Goal: Information Seeking & Learning: Check status

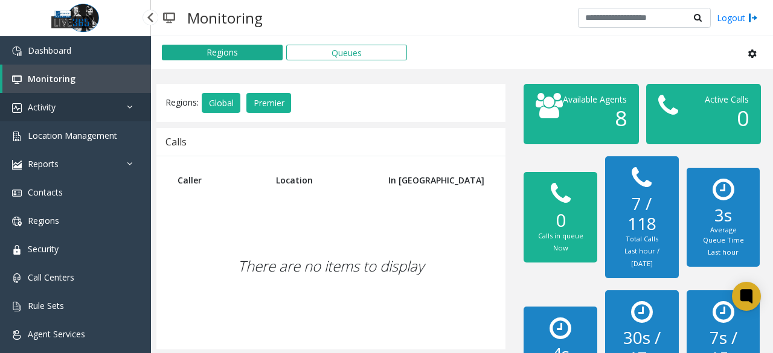
click at [85, 104] on link "Activity" at bounding box center [75, 107] width 151 height 28
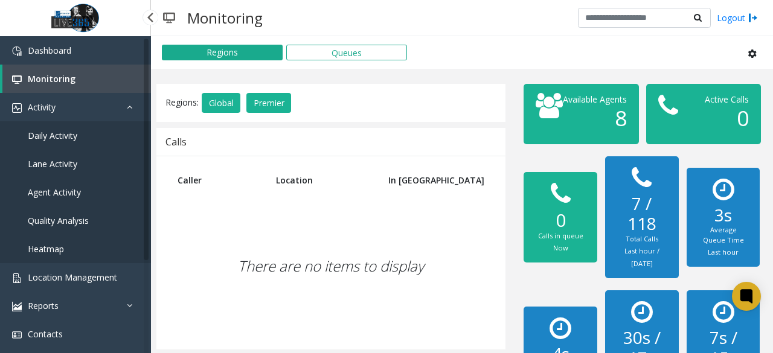
click at [84, 84] on link "Monitoring" at bounding box center [76, 79] width 149 height 28
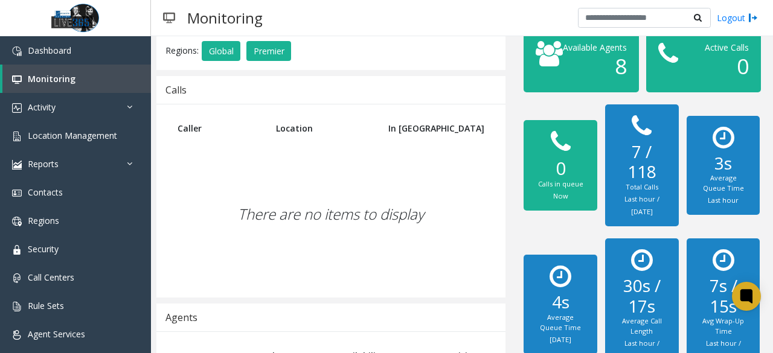
scroll to position [51, 0]
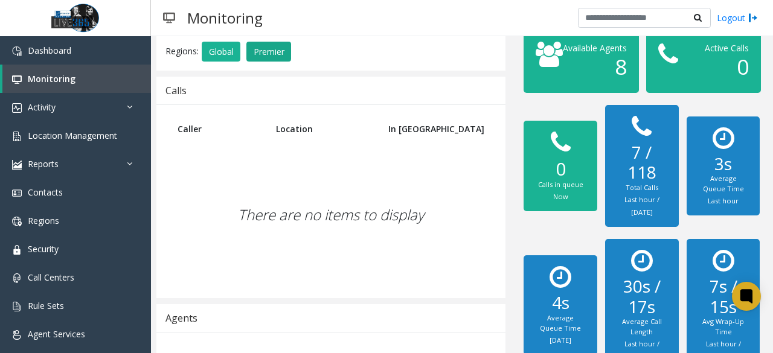
click at [261, 56] on button "Premier" at bounding box center [268, 52] width 45 height 21
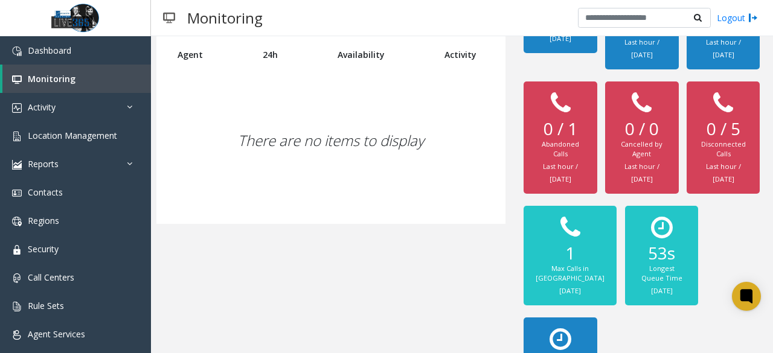
scroll to position [112, 0]
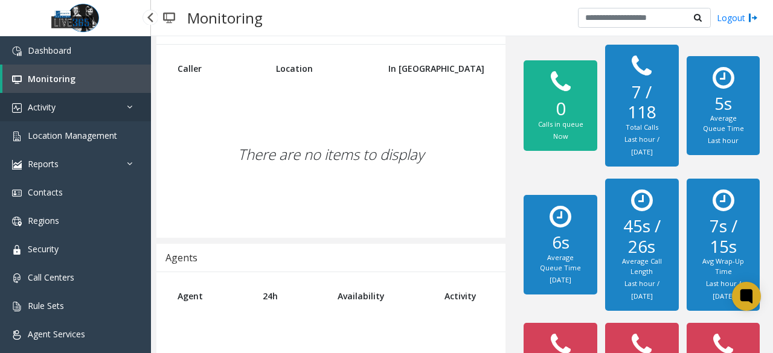
click at [59, 114] on link "Activity" at bounding box center [75, 107] width 151 height 28
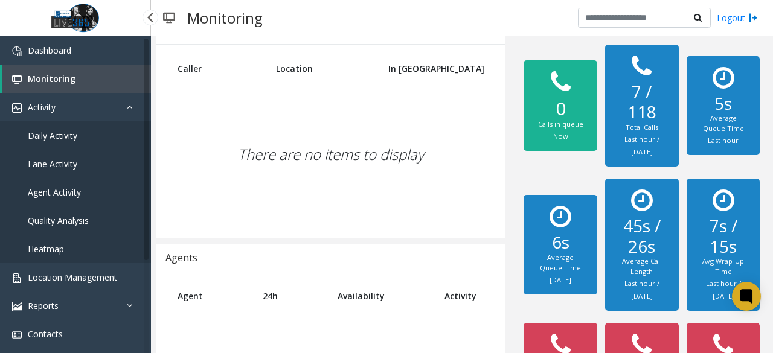
click at [69, 123] on link "Daily Activity" at bounding box center [75, 135] width 151 height 28
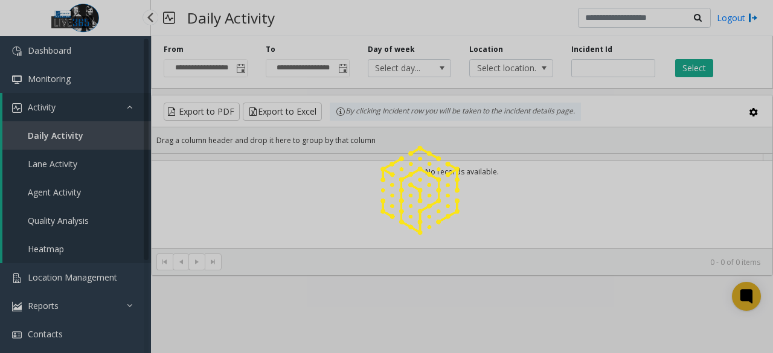
click at [71, 135] on div at bounding box center [386, 176] width 773 height 353
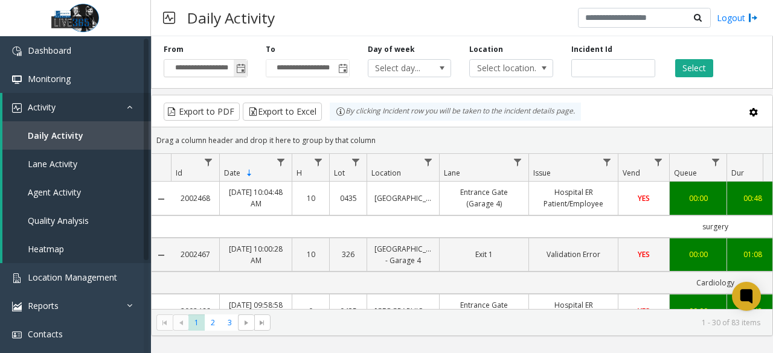
click at [243, 72] on span "Toggle popup" at bounding box center [241, 69] width 10 height 10
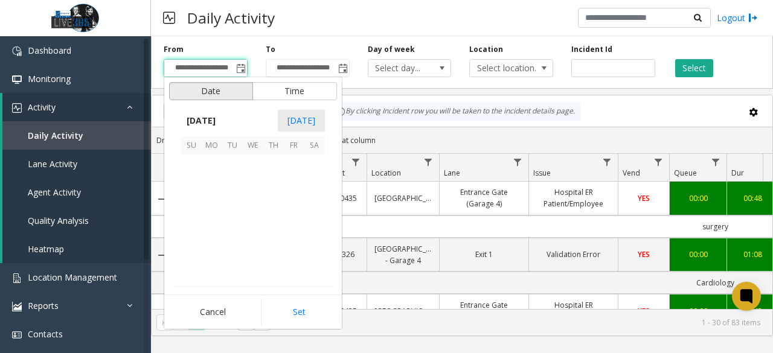
scroll to position [216616, 0]
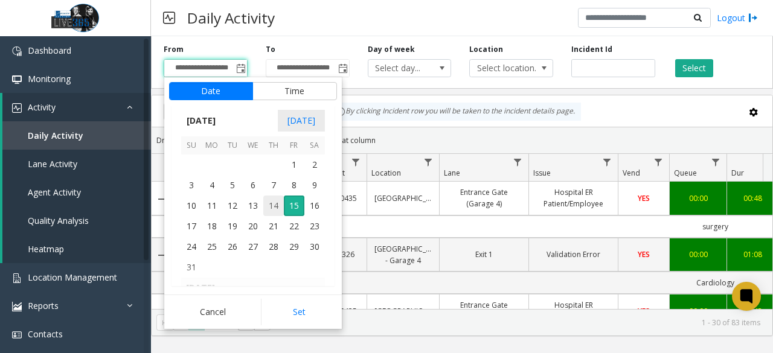
click at [272, 202] on span "14" at bounding box center [273, 206] width 21 height 21
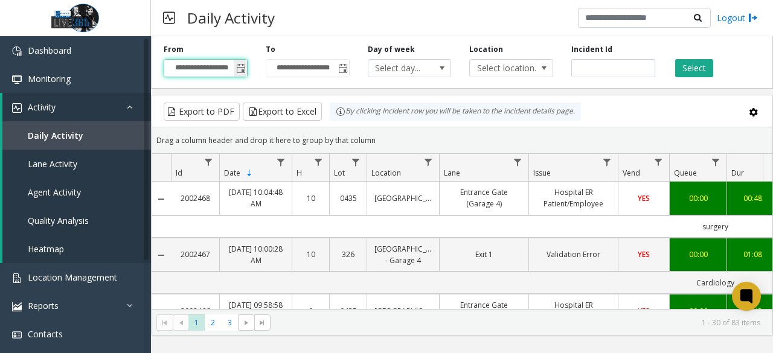
click at [240, 67] on span "Toggle popup" at bounding box center [241, 69] width 10 height 10
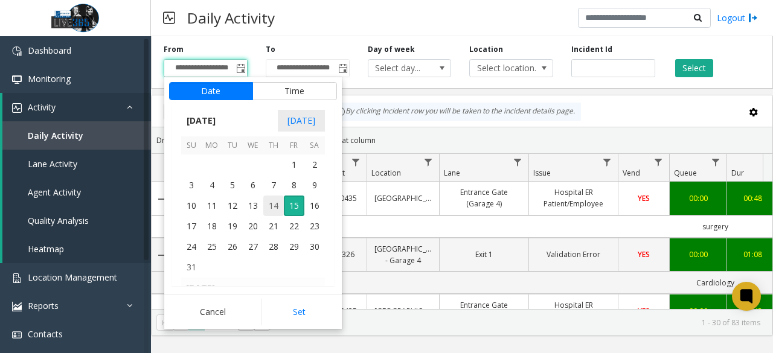
click at [273, 202] on span "14" at bounding box center [273, 206] width 21 height 21
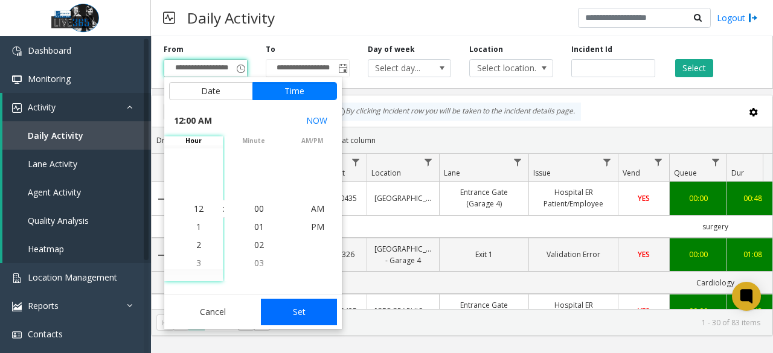
click at [300, 317] on button "Set" at bounding box center [299, 312] width 76 height 27
type input "**********"
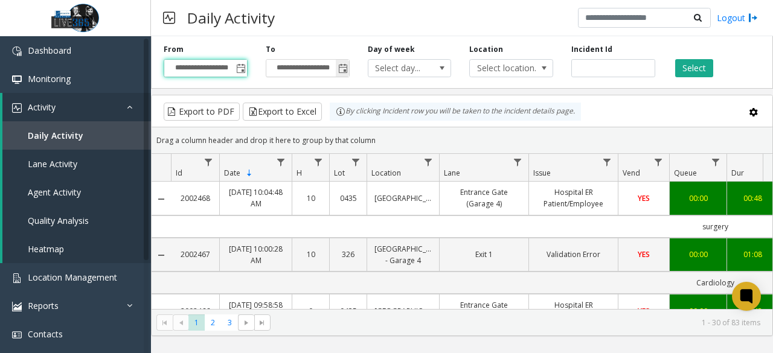
click at [338, 71] on span "Toggle popup" at bounding box center [343, 69] width 10 height 10
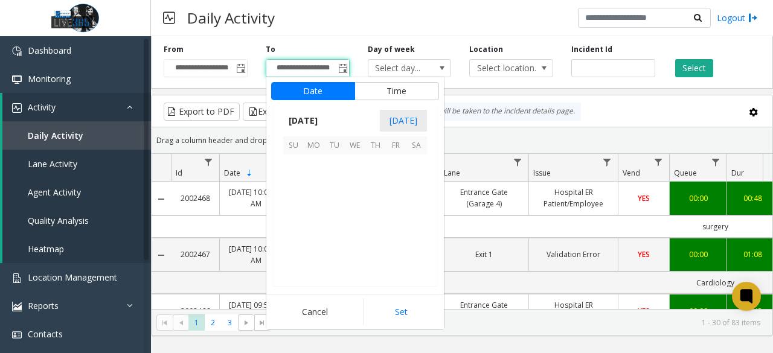
scroll to position [18, 0]
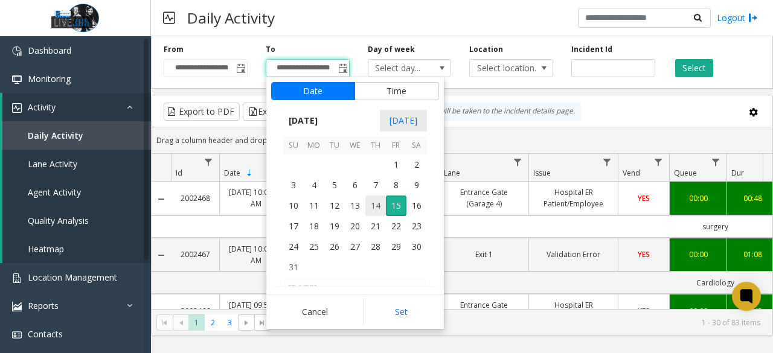
click at [371, 207] on span "14" at bounding box center [375, 206] width 21 height 21
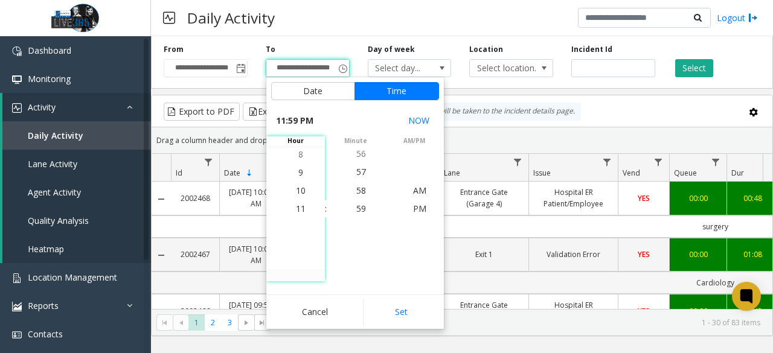
click at [393, 304] on button "Set" at bounding box center [401, 312] width 76 height 27
type input "**********"
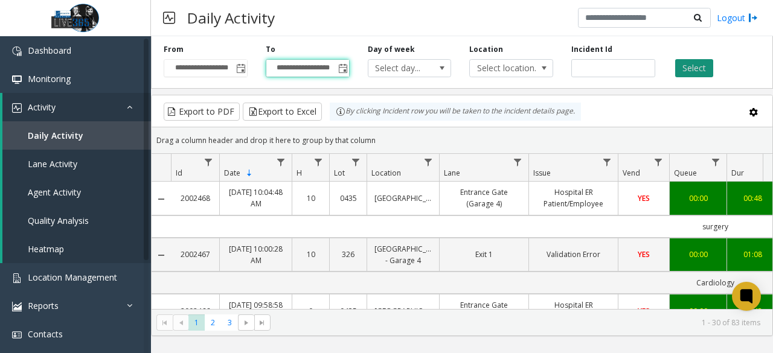
click at [697, 65] on button "Select" at bounding box center [694, 68] width 38 height 18
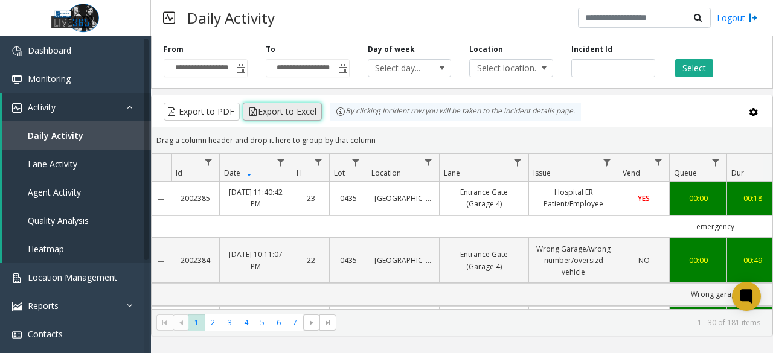
click at [293, 106] on button "Export to Excel" at bounding box center [282, 112] width 79 height 18
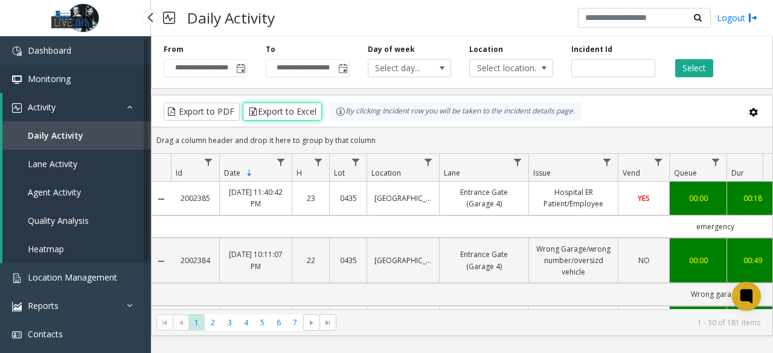
click at [86, 82] on link "Monitoring" at bounding box center [75, 79] width 151 height 28
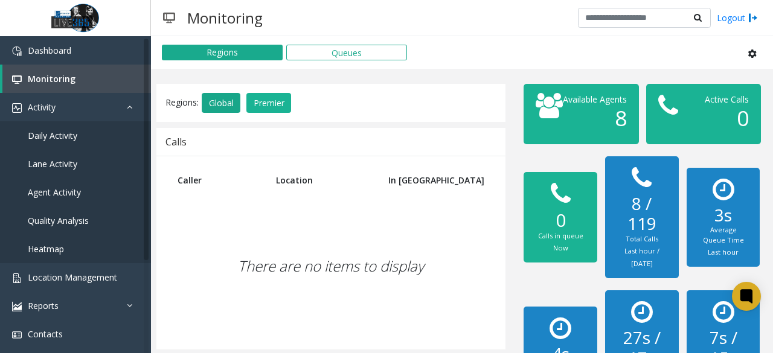
click at [230, 103] on button "Global" at bounding box center [221, 103] width 39 height 21
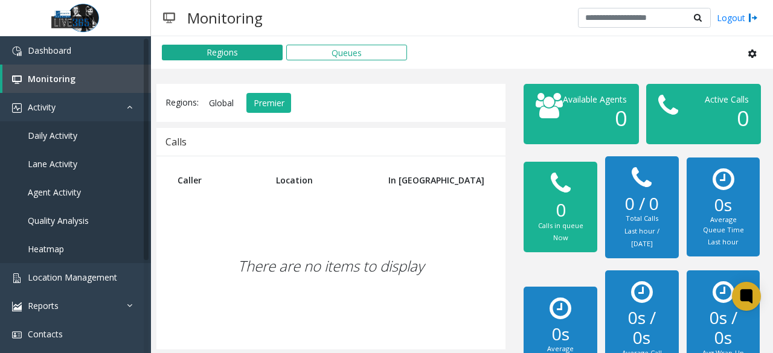
click at [231, 102] on button "Global" at bounding box center [221, 103] width 39 height 21
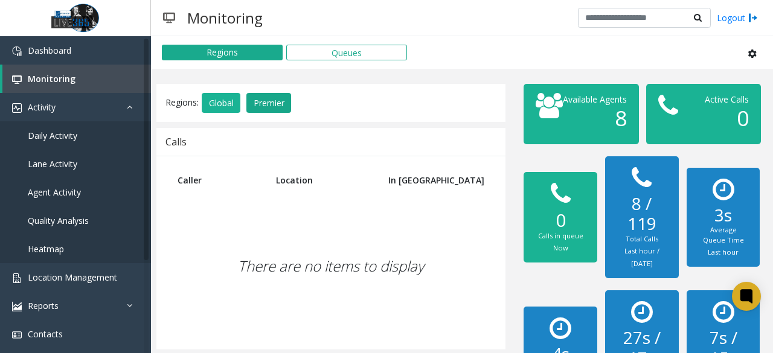
click at [277, 93] on button "Premier" at bounding box center [268, 103] width 45 height 21
click at [251, 100] on button "Premier" at bounding box center [268, 103] width 45 height 21
click at [356, 52] on button "Queues" at bounding box center [346, 53] width 121 height 16
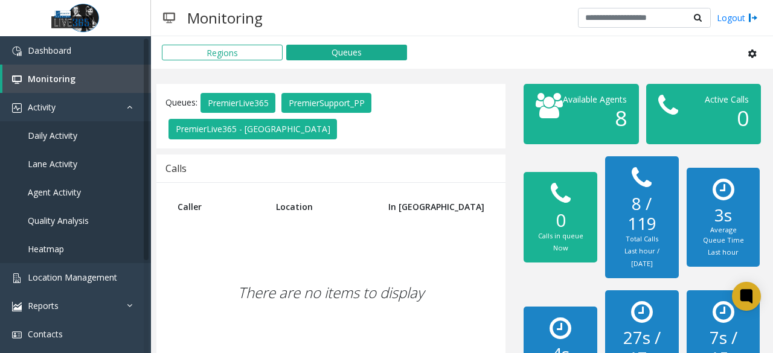
click at [237, 90] on div "Queues: PremierLive365 PremierSupport_PP PremierLive365 - [GEOGRAPHIC_DATA]" at bounding box center [330, 116] width 331 height 53
click at [239, 97] on button "PremierLive365" at bounding box center [238, 103] width 75 height 21
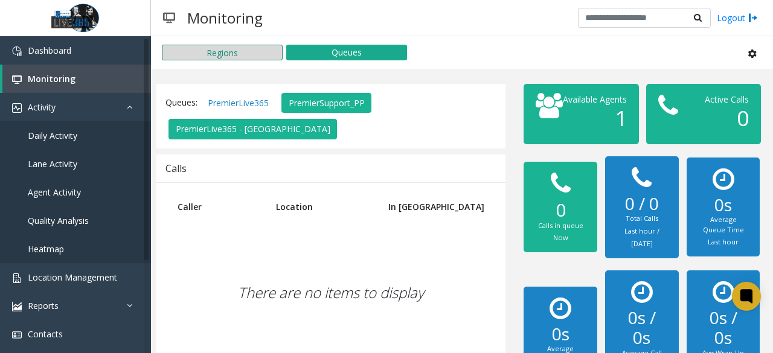
click at [222, 53] on button "Regions" at bounding box center [222, 53] width 121 height 16
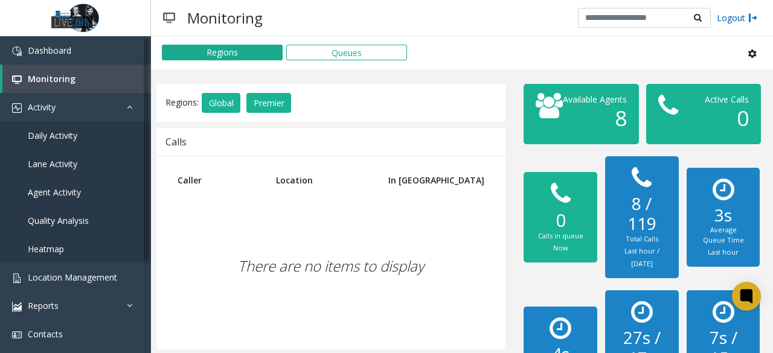
click at [739, 19] on link "Logout" at bounding box center [737, 17] width 41 height 13
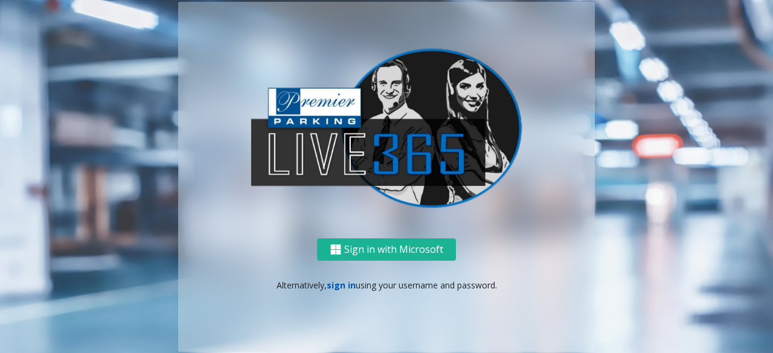
click at [344, 286] on link "sign in" at bounding box center [341, 285] width 29 height 11
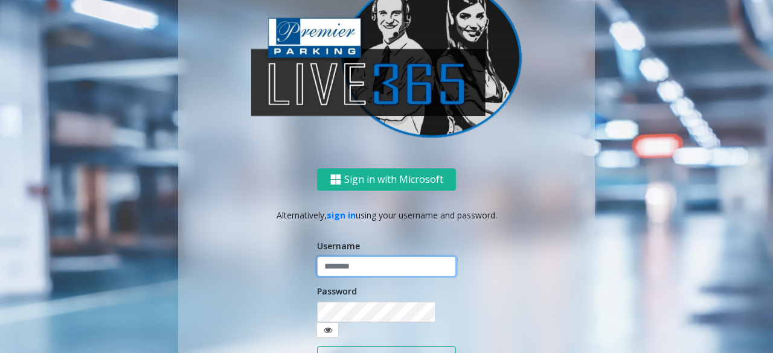
type input "******"
click at [398, 348] on button "Login" at bounding box center [386, 357] width 139 height 21
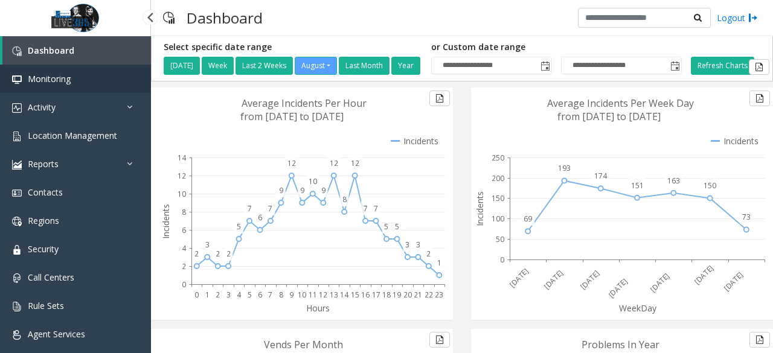
click at [65, 74] on span "Monitoring" at bounding box center [49, 78] width 43 height 11
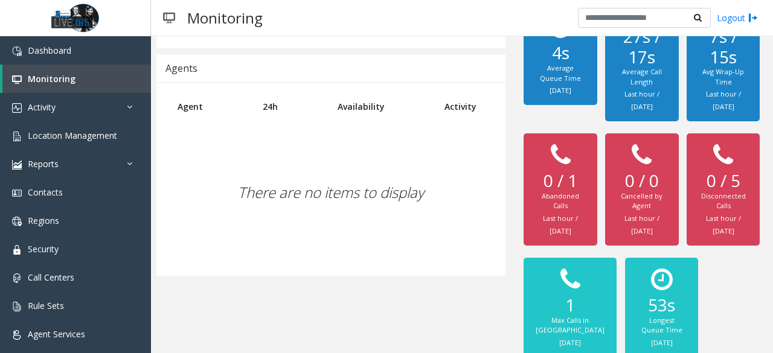
scroll to position [353, 0]
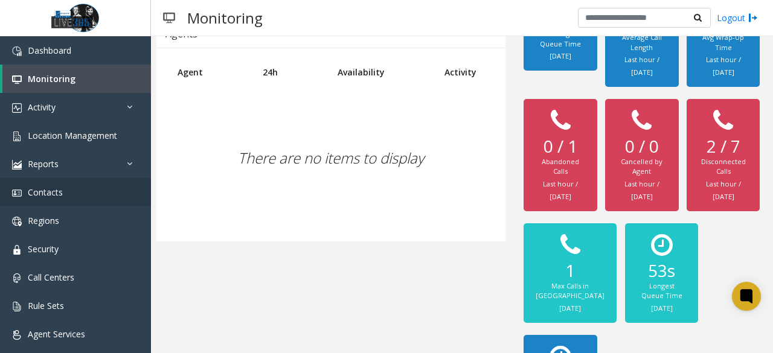
scroll to position [353, 0]
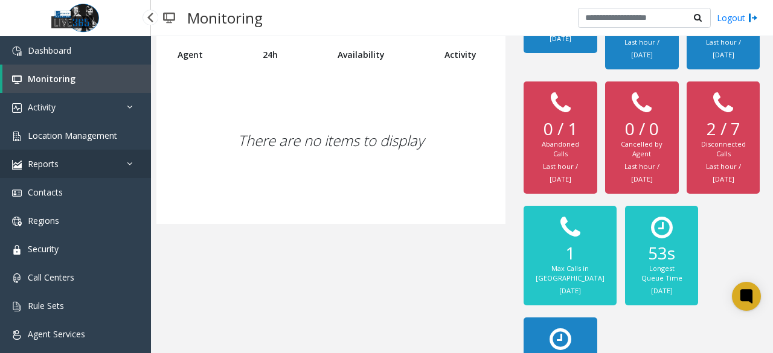
click at [91, 174] on link "Reports" at bounding box center [75, 164] width 151 height 28
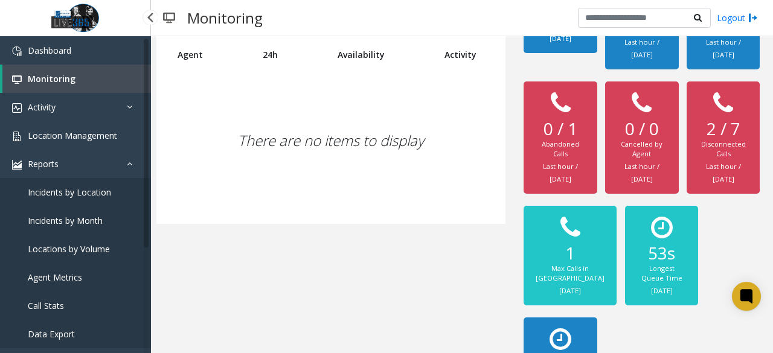
click at [99, 246] on span "Locations by Volume" at bounding box center [69, 248] width 82 height 11
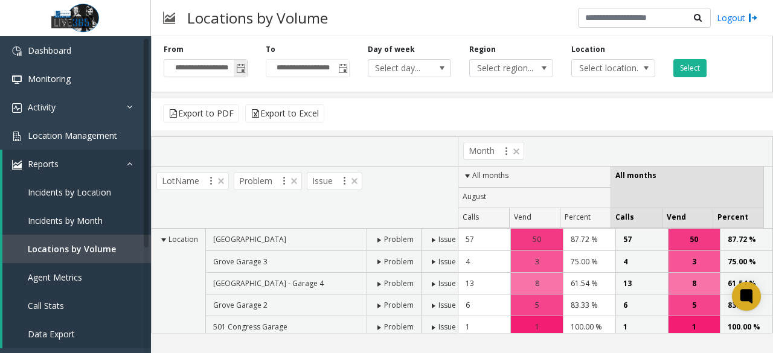
click at [239, 72] on span "Toggle popup" at bounding box center [241, 69] width 10 height 10
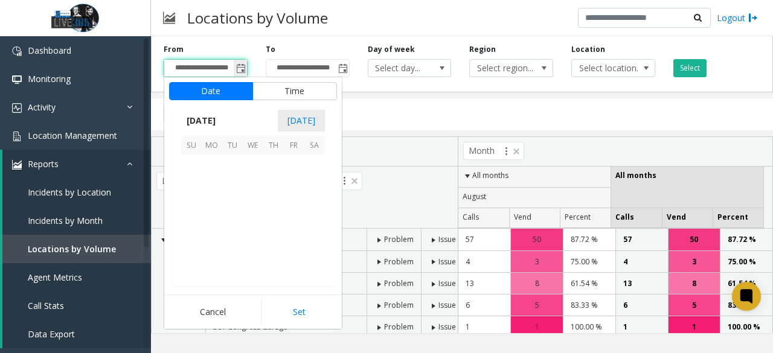
scroll to position [216616, 0]
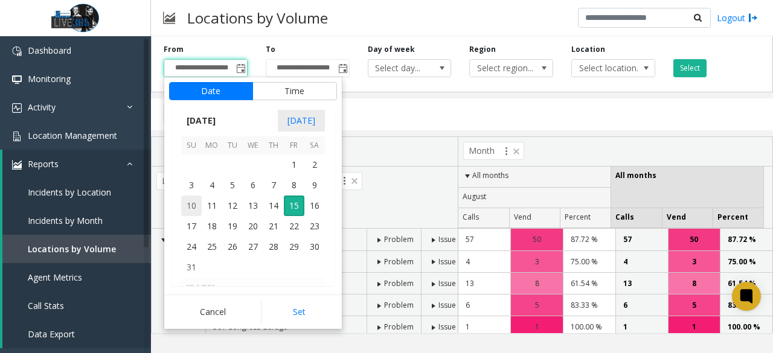
click at [195, 202] on span "10" at bounding box center [191, 206] width 21 height 21
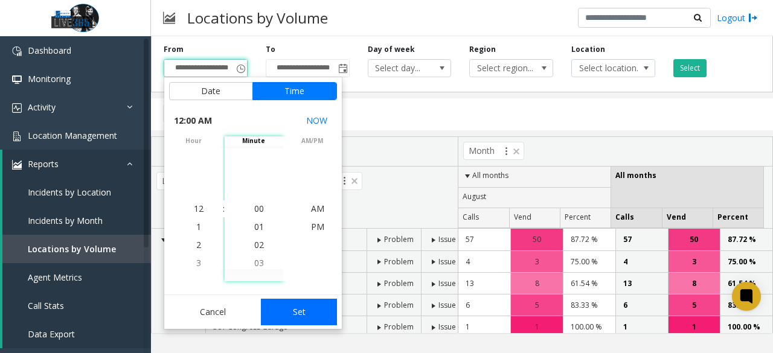
click at [312, 303] on button "Set" at bounding box center [299, 312] width 76 height 27
type input "**********"
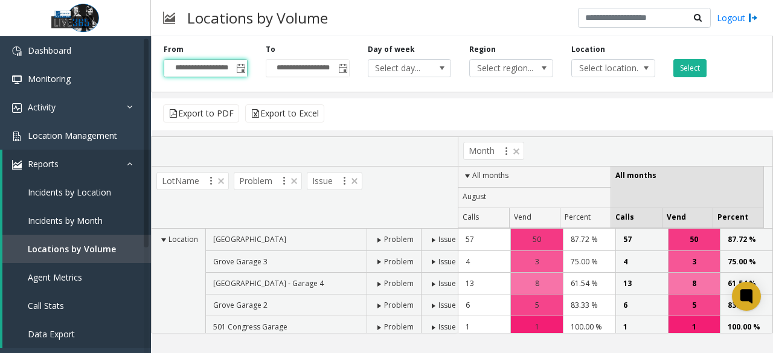
click at [687, 80] on div "**********" at bounding box center [462, 61] width 622 height 61
click at [689, 66] on button "Select" at bounding box center [689, 68] width 33 height 18
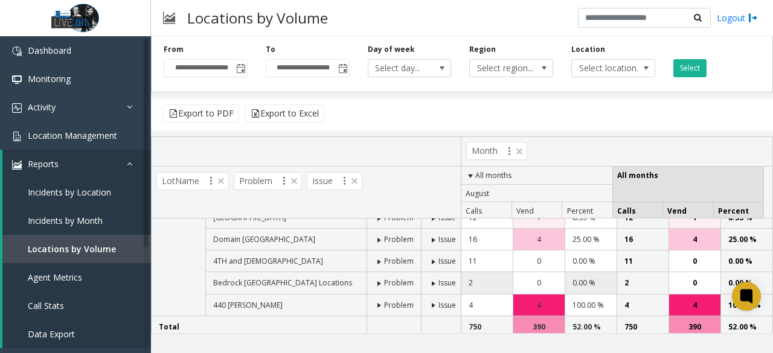
scroll to position [255, 0]
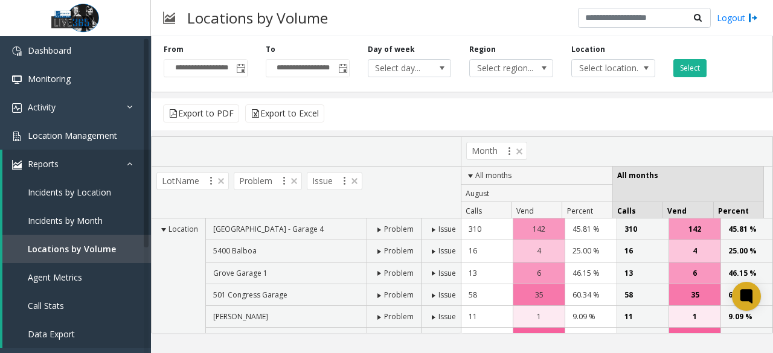
click at [376, 231] on span at bounding box center [379, 230] width 10 height 10
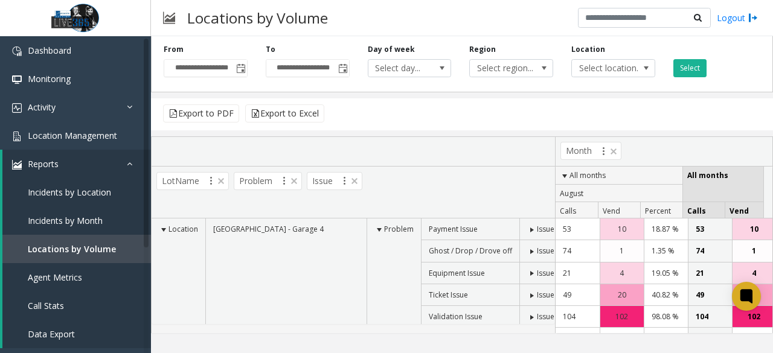
click at [527, 318] on span at bounding box center [532, 318] width 10 height 10
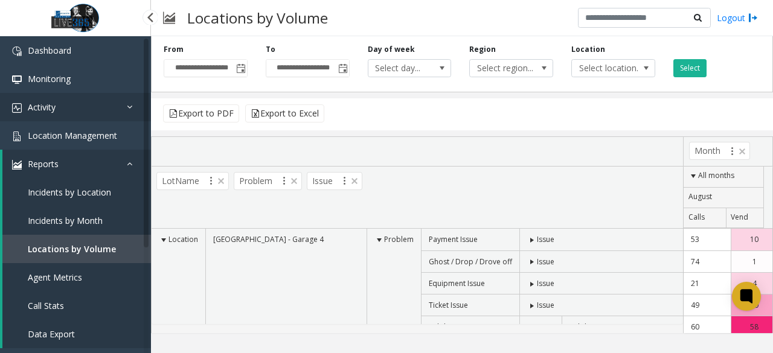
click at [46, 108] on span "Activity" at bounding box center [42, 106] width 28 height 11
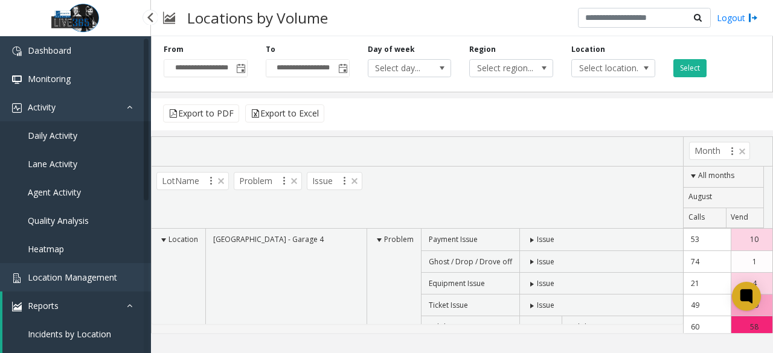
click at [78, 179] on link "Agent Activity" at bounding box center [75, 192] width 151 height 28
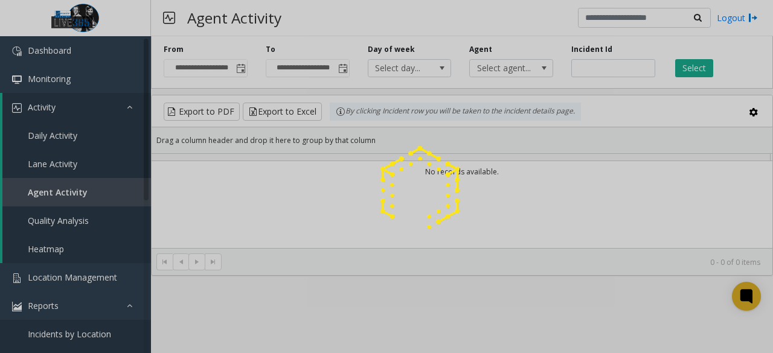
click at [77, 198] on div at bounding box center [386, 176] width 773 height 353
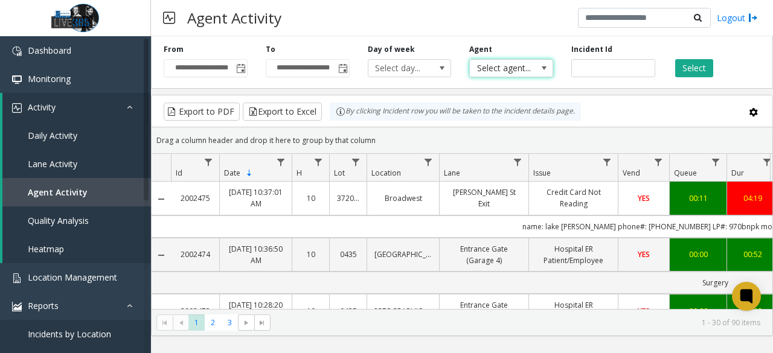
click at [543, 66] on span at bounding box center [544, 68] width 10 height 10
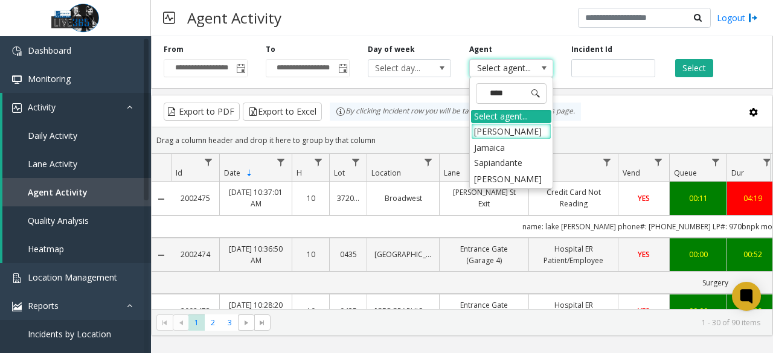
type input "*****"
click at [515, 127] on li "[PERSON_NAME]" at bounding box center [511, 131] width 80 height 16
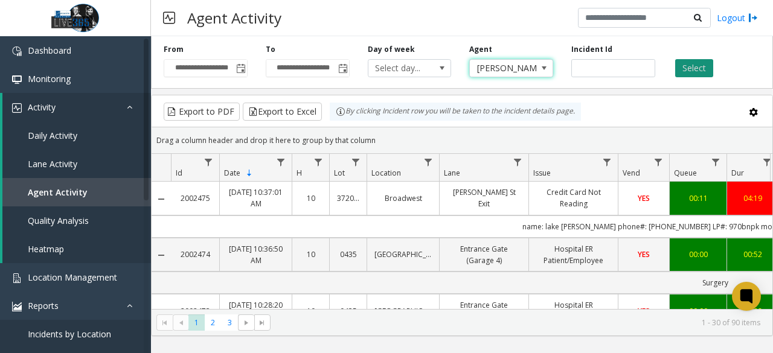
click at [682, 68] on button "Select" at bounding box center [694, 68] width 38 height 18
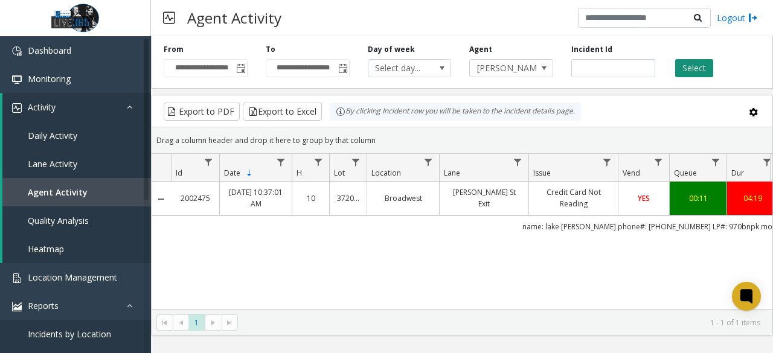
click at [695, 65] on button "Select" at bounding box center [694, 68] width 38 height 18
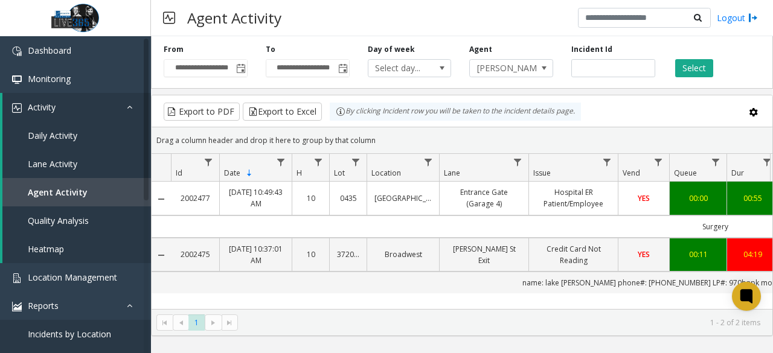
click at [306, 20] on div "Agent Activity Logout" at bounding box center [462, 18] width 622 height 36
click at [684, 63] on button "Select" at bounding box center [694, 68] width 38 height 18
